Goal: Check status: Check status

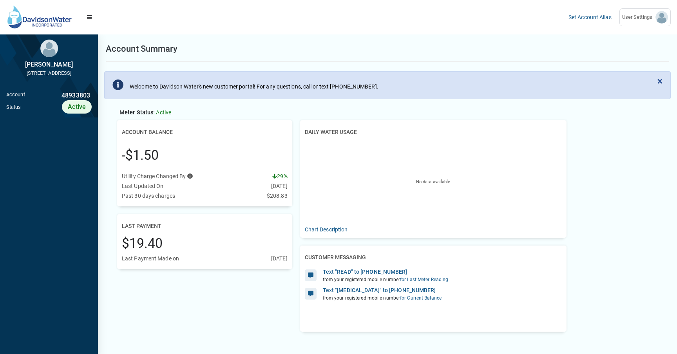
scroll to position [4, 0]
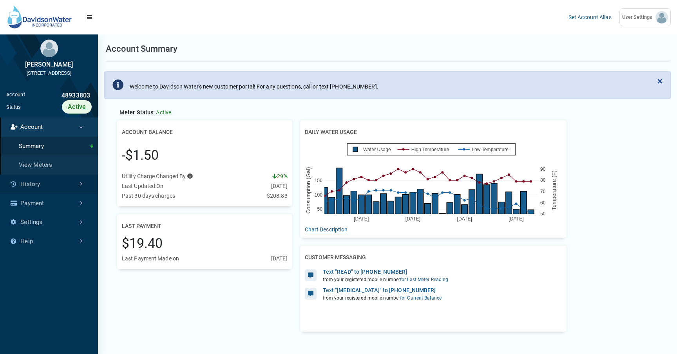
click at [58, 194] on link "History" at bounding box center [49, 184] width 98 height 19
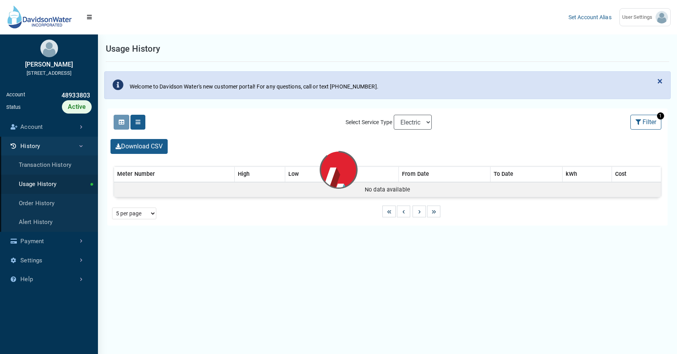
select select "25 per page"
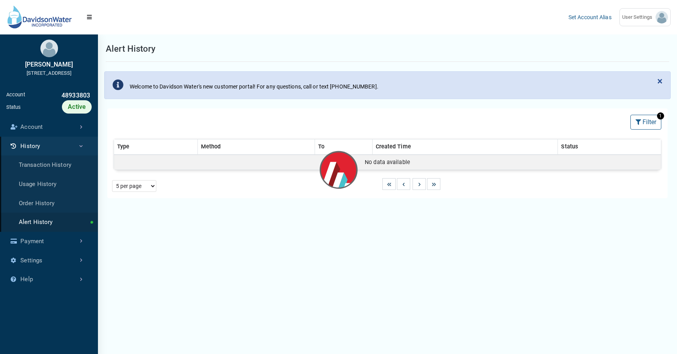
select select "25 per page"
